Goal: Navigation & Orientation: Go to known website

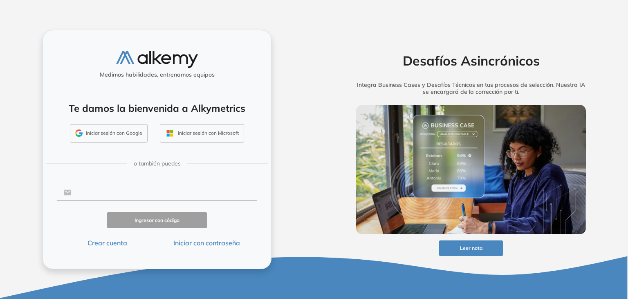
click at [148, 191] on input "text" at bounding box center [164, 192] width 185 height 16
type input "**********"
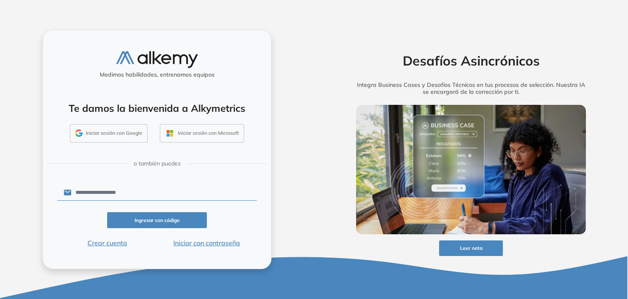
click at [202, 244] on button "Iniciar con contraseña" at bounding box center [207, 243] width 100 height 10
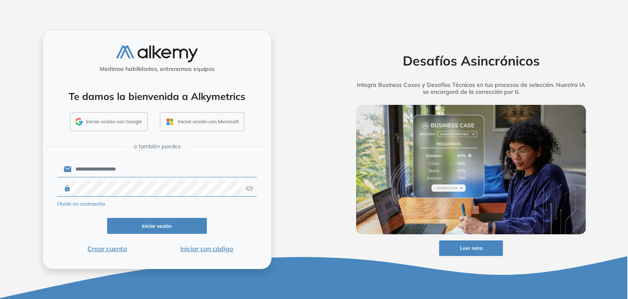
click at [157, 228] on button "Iniciar sesión" at bounding box center [157, 226] width 100 height 16
